Goal: Information Seeking & Learning: Find specific fact

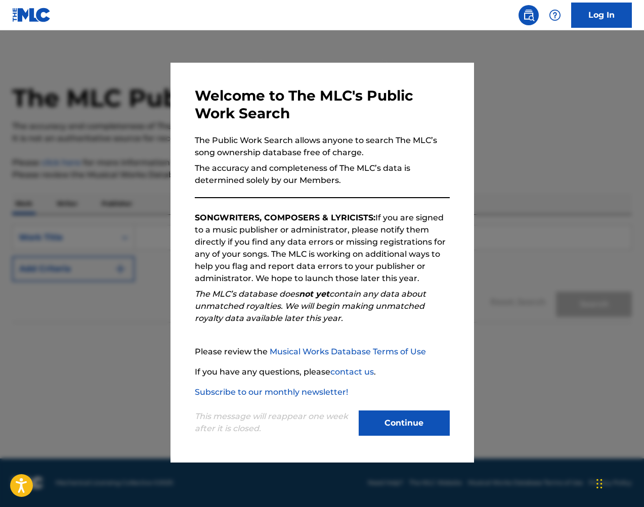
click at [435, 411] on button "Continue" at bounding box center [404, 423] width 91 height 25
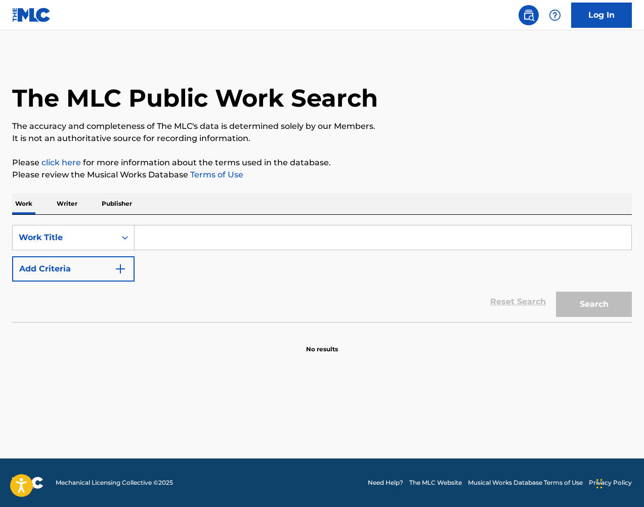
click at [238, 231] on input "Search Form" at bounding box center [383, 238] width 497 height 24
click at [79, 236] on div "Work Title" at bounding box center [64, 238] width 91 height 12
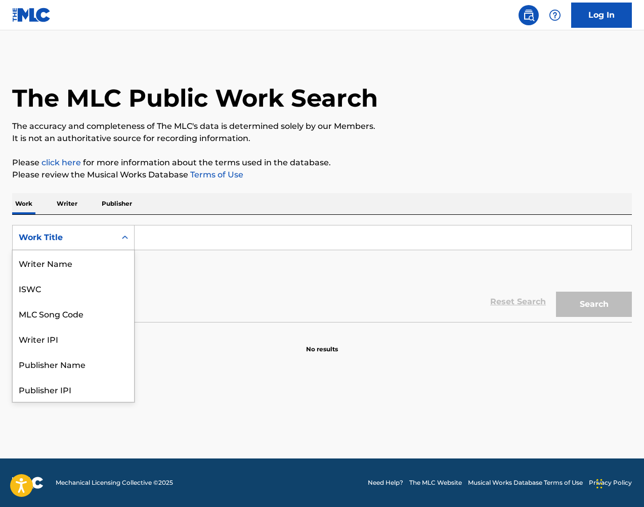
scroll to position [51, 0]
drag, startPoint x: 105, startPoint y: 270, endPoint x: 114, endPoint y: 267, distance: 9.4
click at [105, 270] on div "MLC Song Code" at bounding box center [73, 262] width 121 height 25
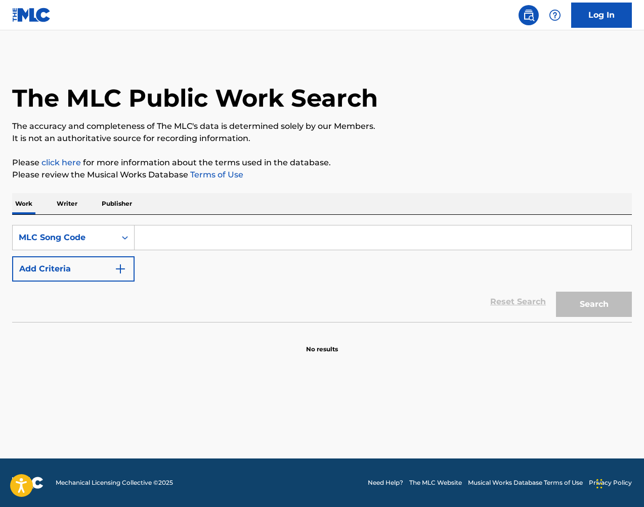
click at [221, 229] on input "Search Form" at bounding box center [383, 238] width 497 height 24
paste input "S14479"
click at [619, 305] on button "Search" at bounding box center [594, 304] width 76 height 25
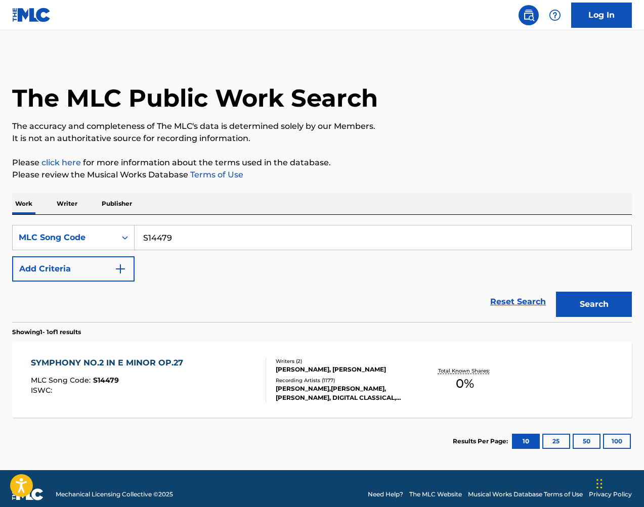
click at [238, 242] on input "S14479" at bounding box center [383, 238] width 497 height 24
paste input "4223"
click at [587, 310] on button "Search" at bounding box center [594, 304] width 76 height 25
click at [267, 232] on input "S42239" at bounding box center [383, 238] width 497 height 24
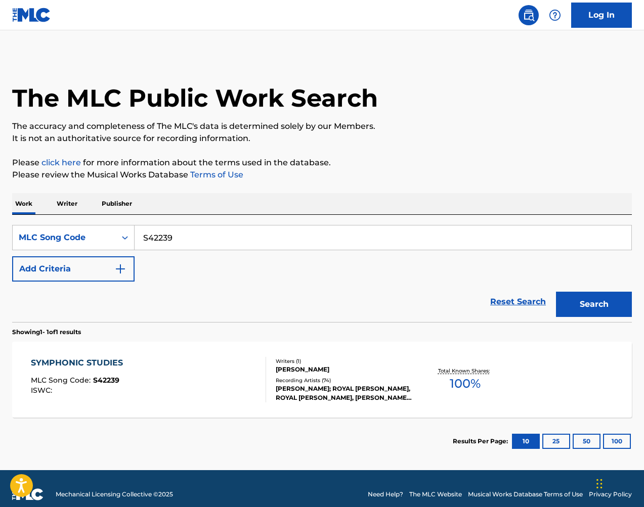
click at [267, 232] on input "S42239" at bounding box center [383, 238] width 497 height 24
paste input "T00625"
type input "T00625"
click at [586, 306] on button "Search" at bounding box center [594, 304] width 76 height 25
